Goal: Task Accomplishment & Management: Manage account settings

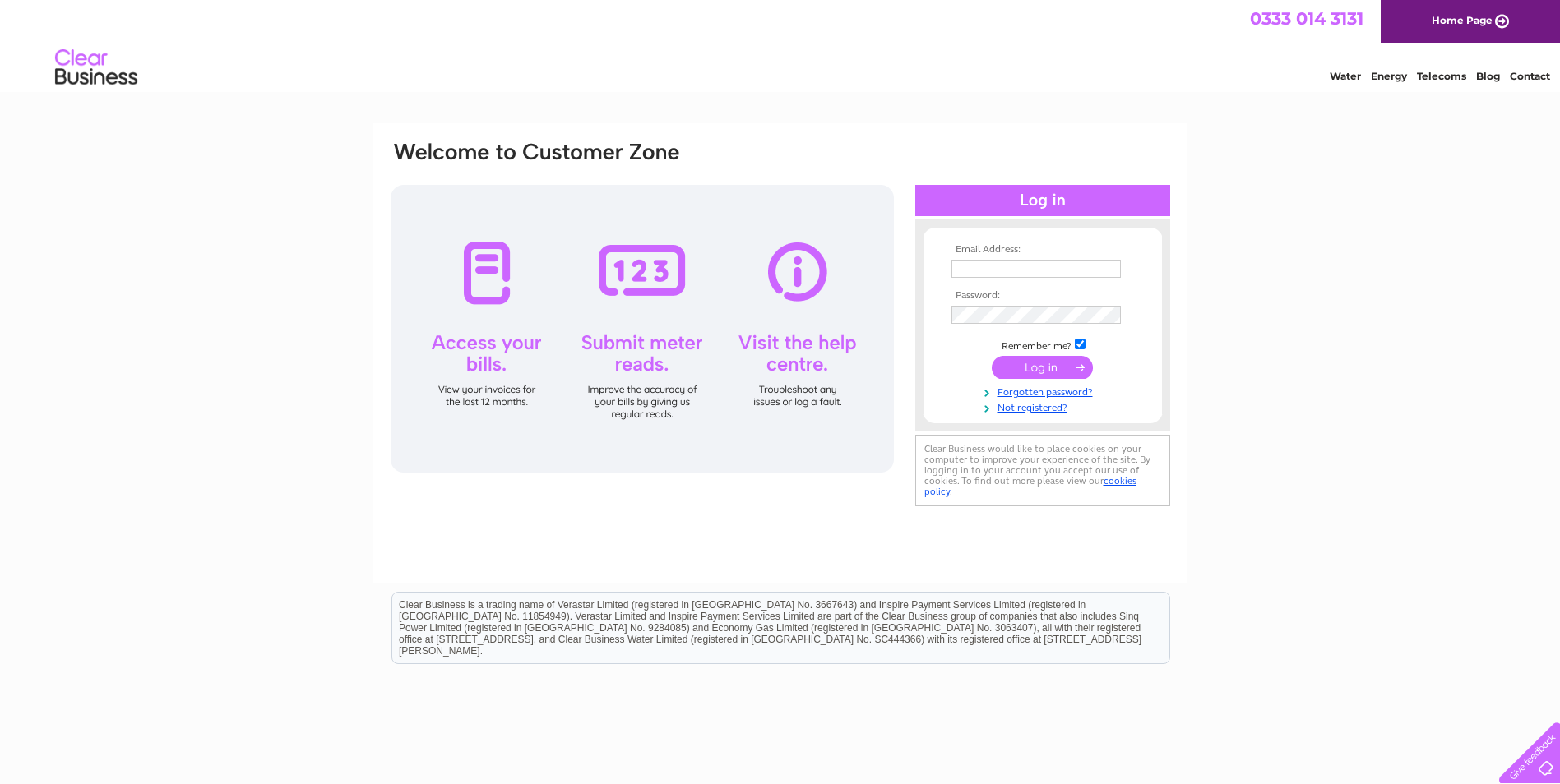
click at [809, 279] on td at bounding box center [1043, 269] width 190 height 26
click at [809, 272] on input "text" at bounding box center [1035, 268] width 169 height 18
type input "dunard@4rt.org.uk"
click at [809, 366] on input "submit" at bounding box center [1042, 369] width 101 height 23
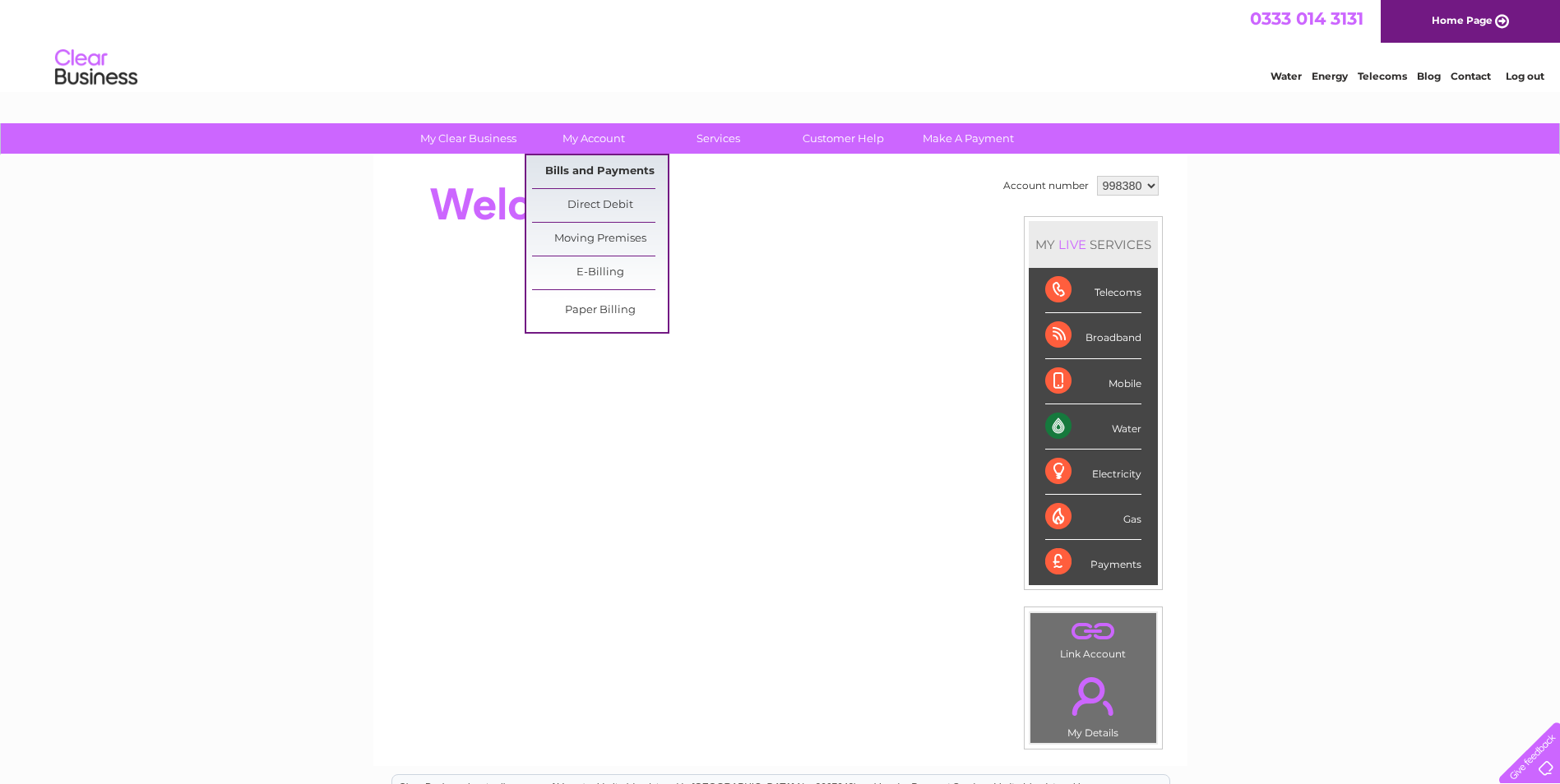
click at [604, 158] on link "Bills and Payments" at bounding box center [600, 171] width 136 height 33
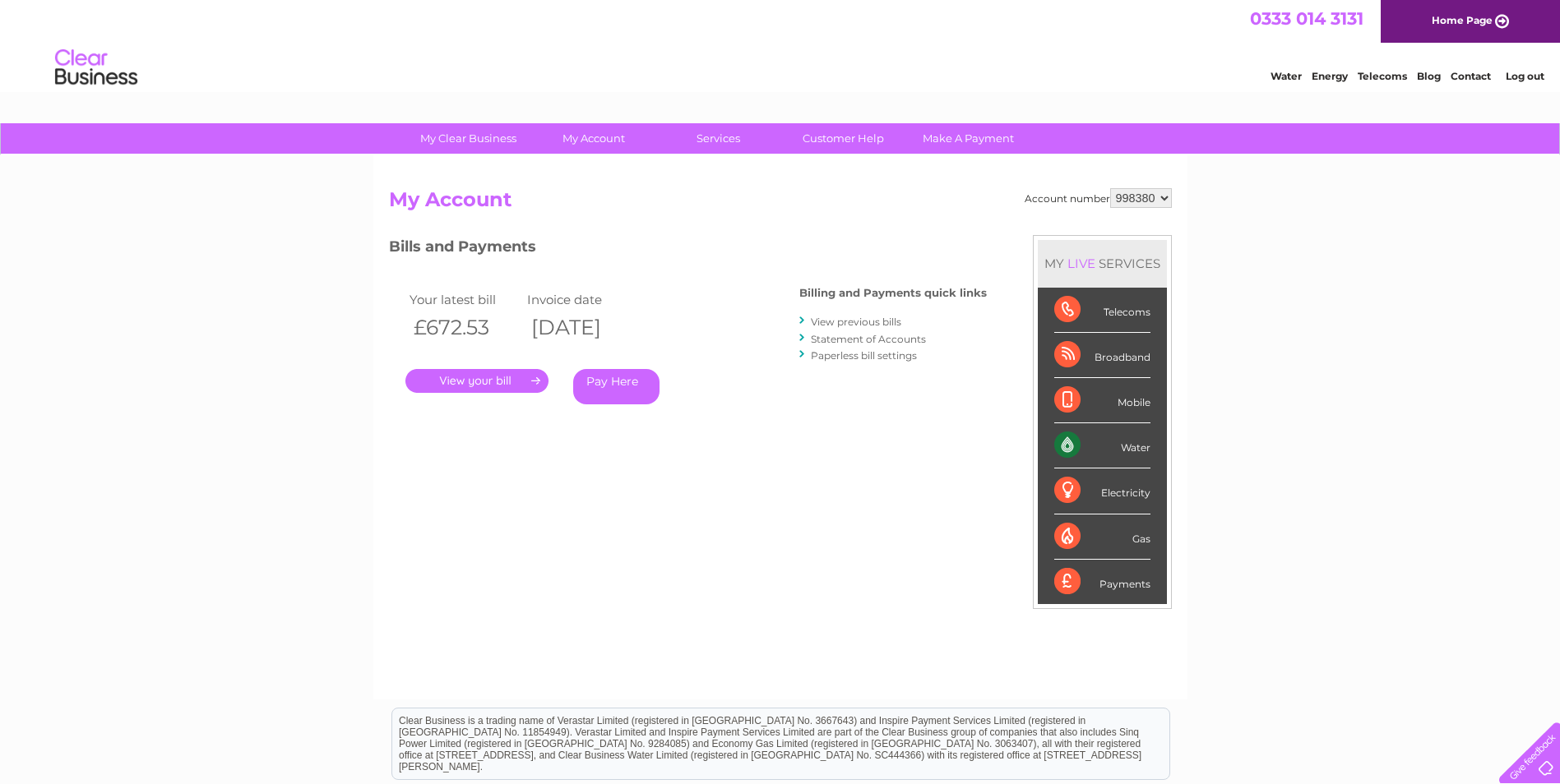
click at [459, 387] on link "." at bounding box center [477, 381] width 143 height 24
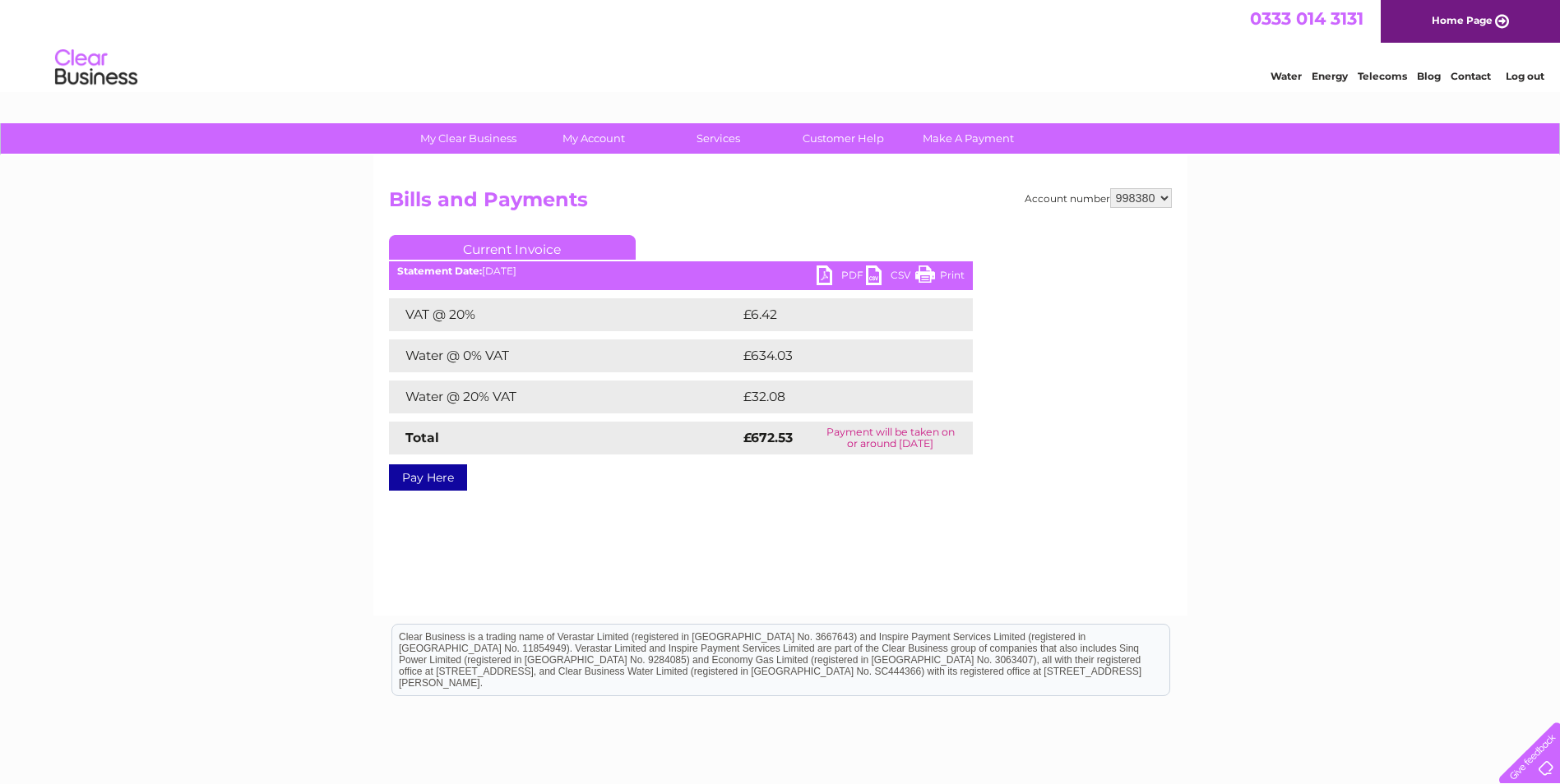
click at [832, 276] on link "PDF" at bounding box center [841, 277] width 50 height 24
